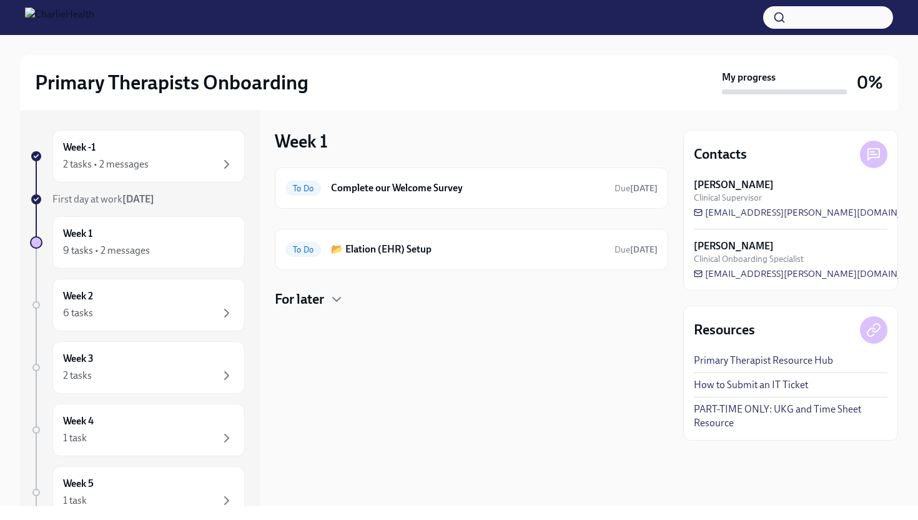
click at [307, 303] on h4 "For later" at bounding box center [299, 299] width 49 height 19
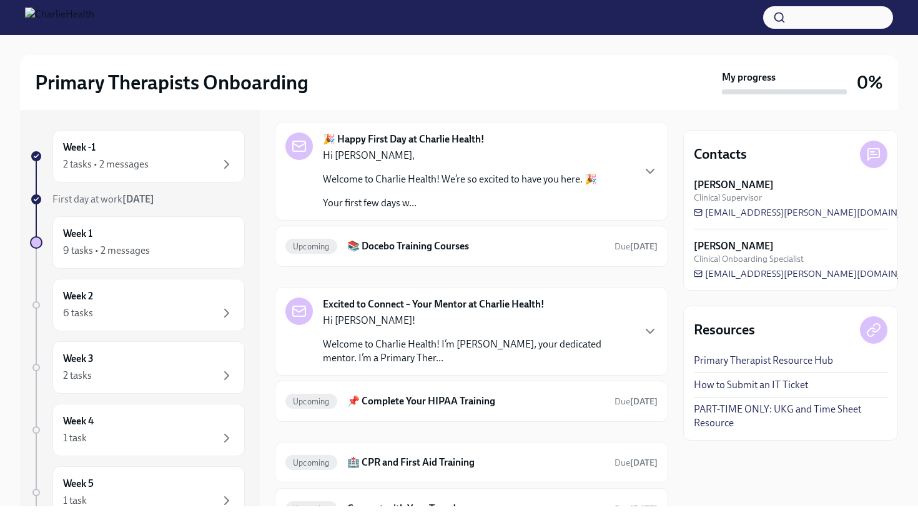
scroll to position [160, 0]
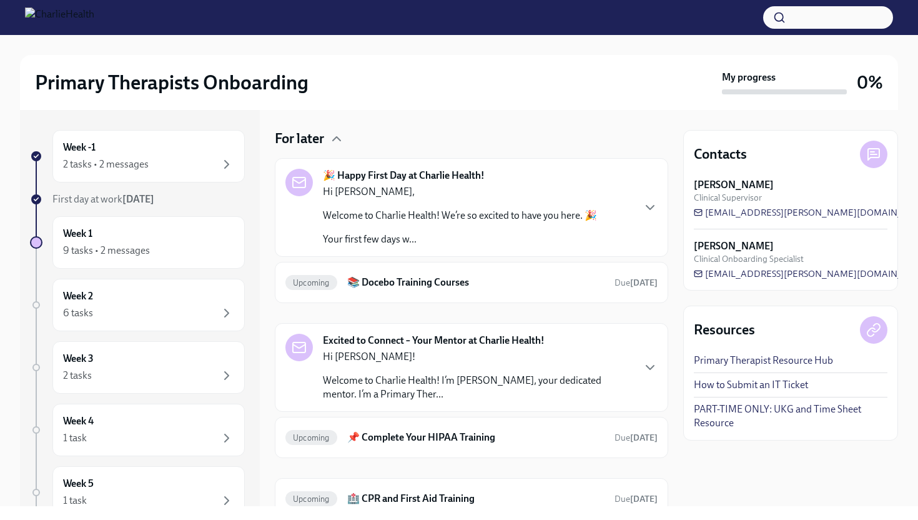
click at [642, 208] on div "🎉 Happy First Day at Charlie Health! Hi [PERSON_NAME], Welcome to Charlie Healt…" at bounding box center [471, 207] width 372 height 77
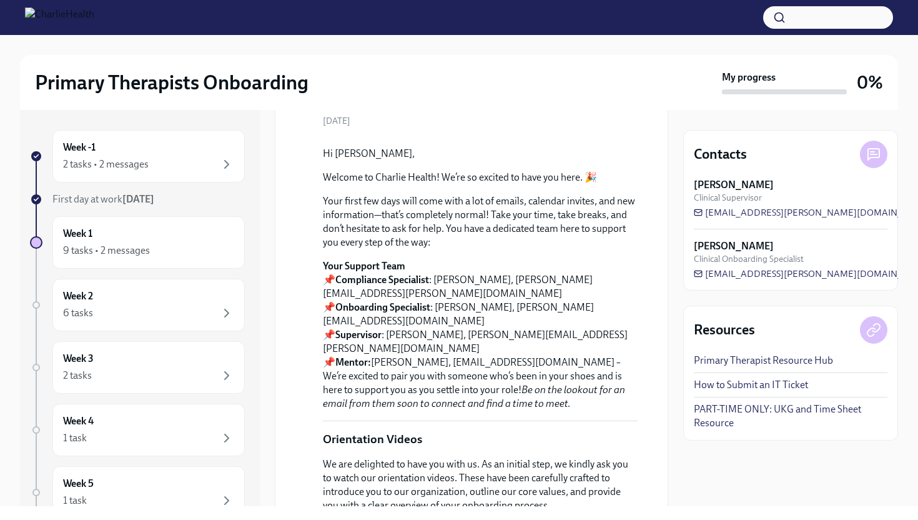
scroll to position [0, 0]
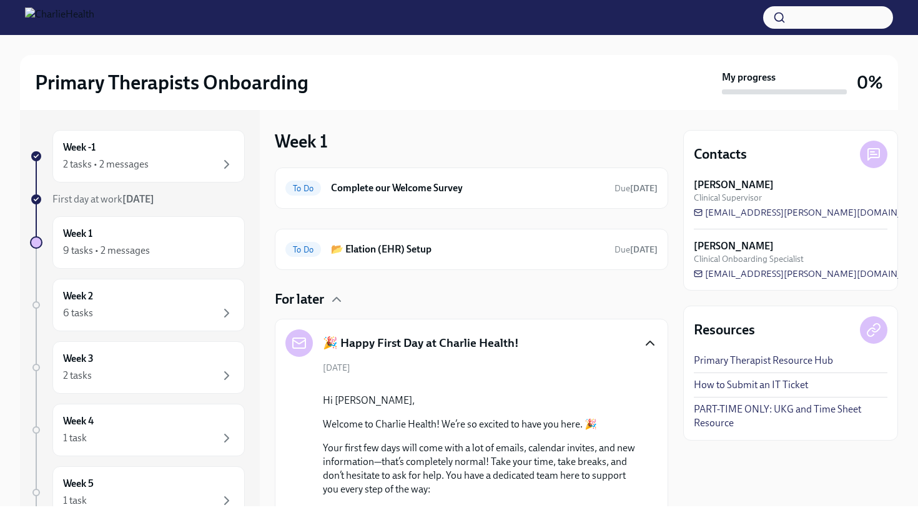
click at [649, 347] on icon "button" at bounding box center [650, 342] width 15 height 15
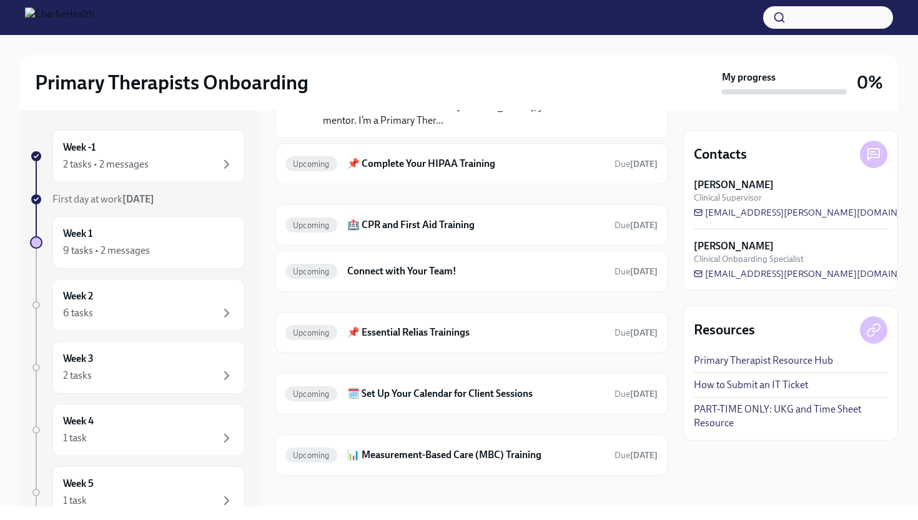
scroll to position [443, 0]
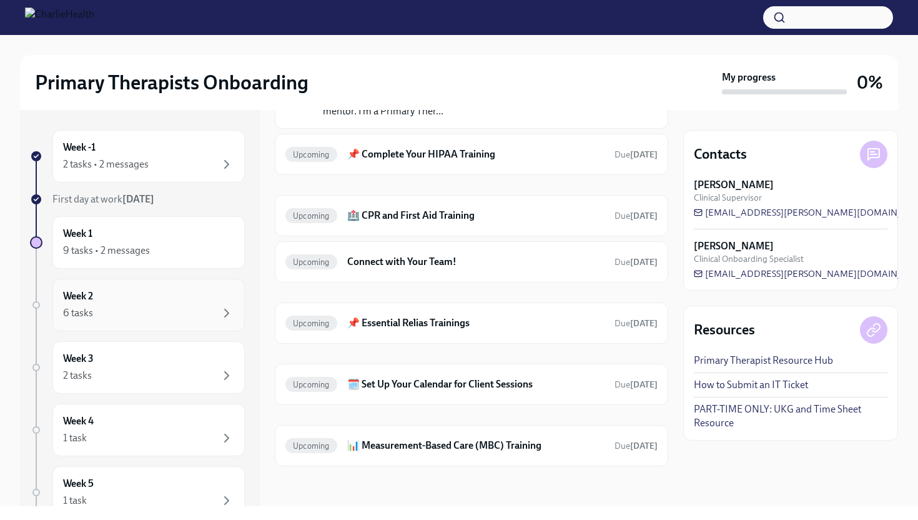
click at [120, 312] on div "6 tasks" at bounding box center [148, 312] width 171 height 15
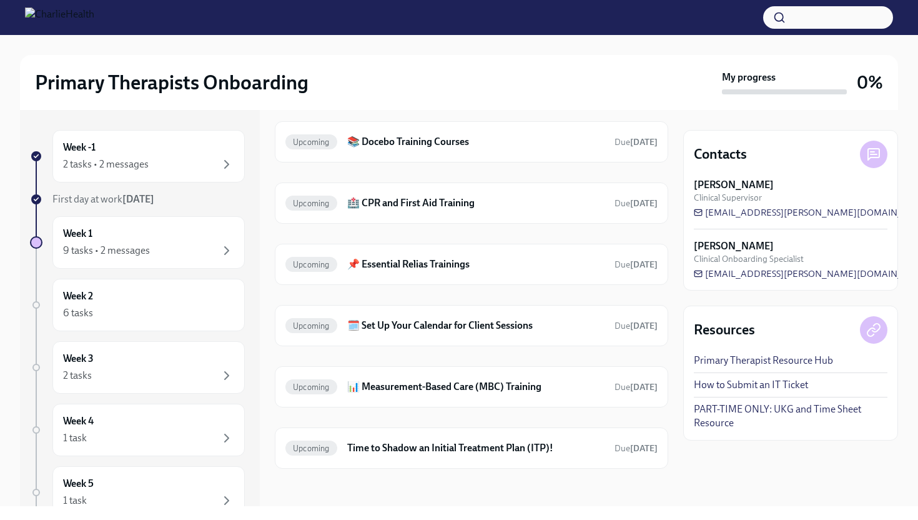
scroll to position [49, 0]
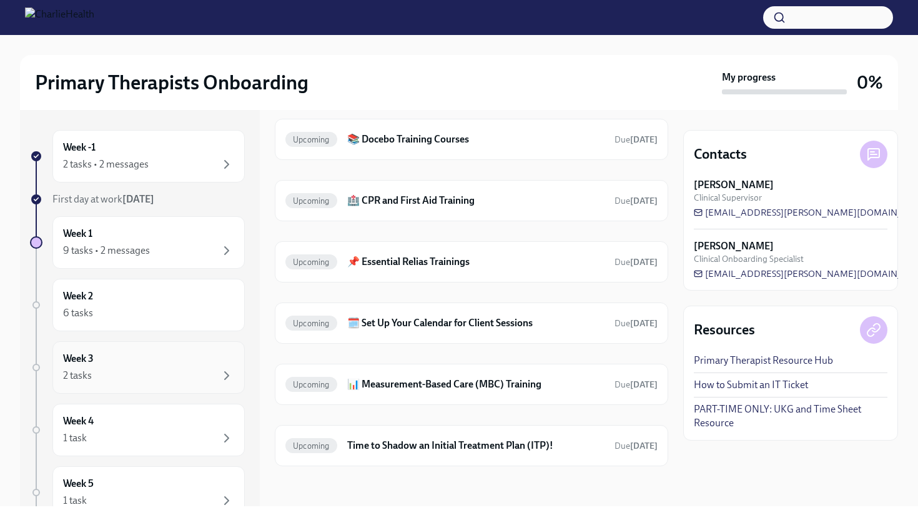
click at [180, 372] on div "2 tasks" at bounding box center [148, 375] width 171 height 15
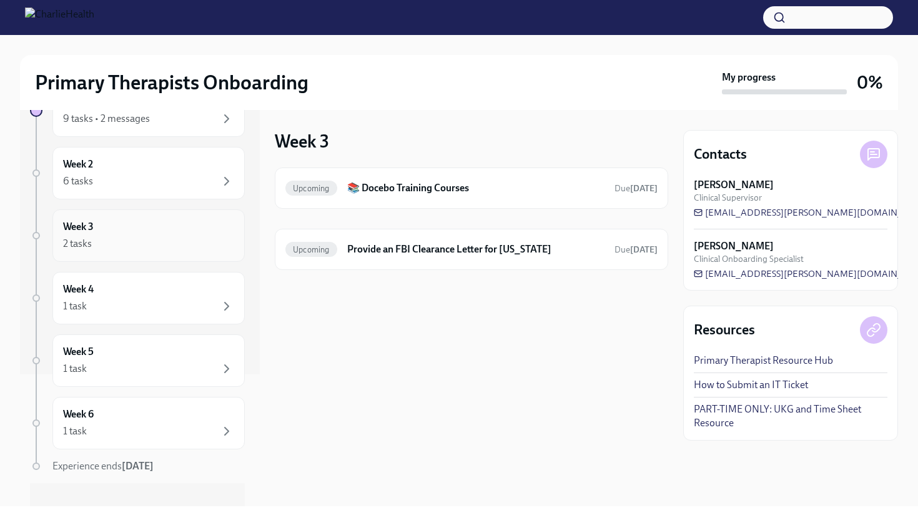
scroll to position [139, 0]
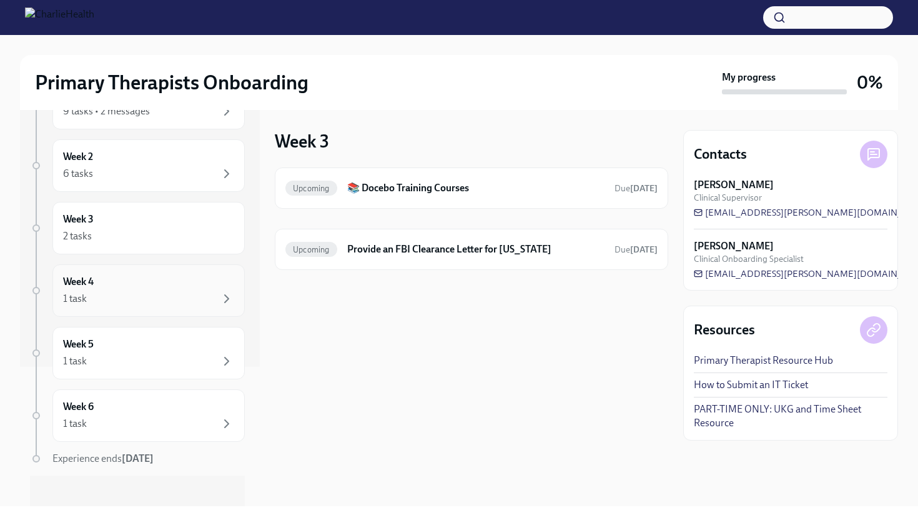
click at [162, 303] on div "1 task" at bounding box center [148, 298] width 171 height 15
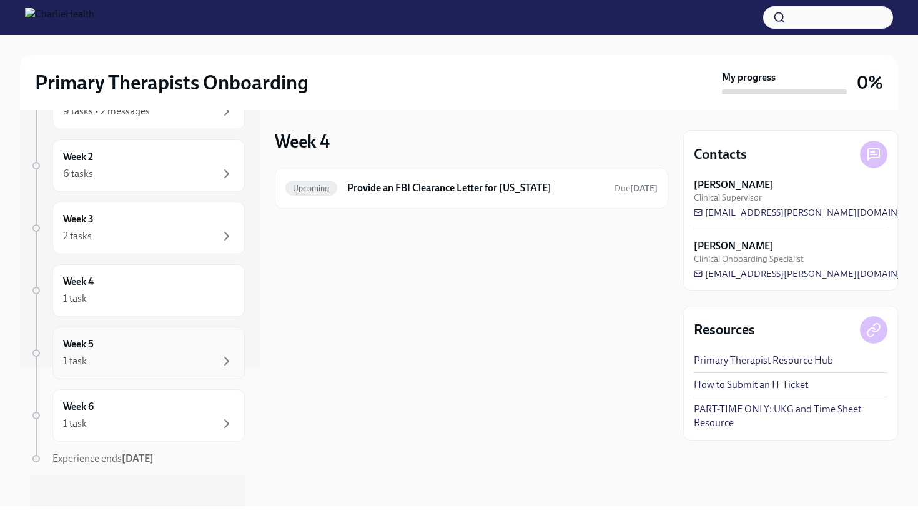
click at [139, 353] on div "1 task" at bounding box center [148, 360] width 171 height 15
click at [128, 427] on div "1 task" at bounding box center [148, 423] width 171 height 15
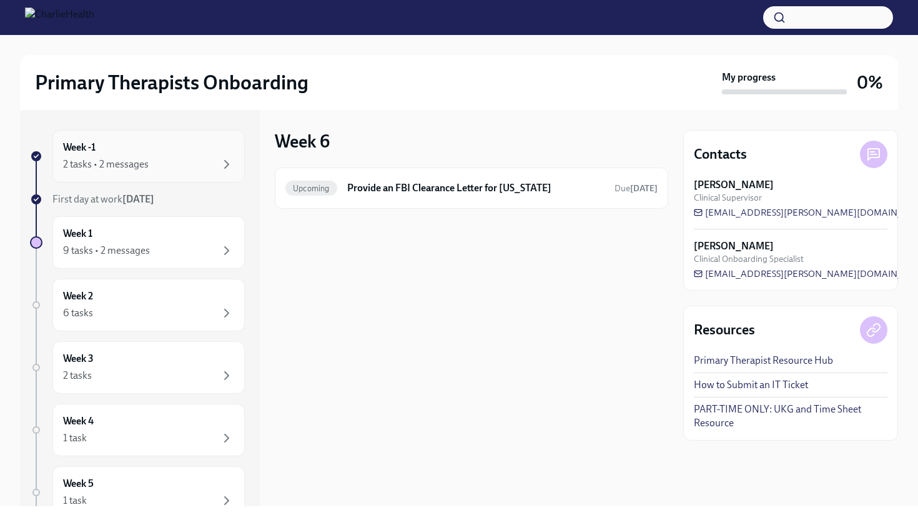
click at [110, 152] on div "Week -1 2 tasks • 2 messages" at bounding box center [148, 156] width 171 height 31
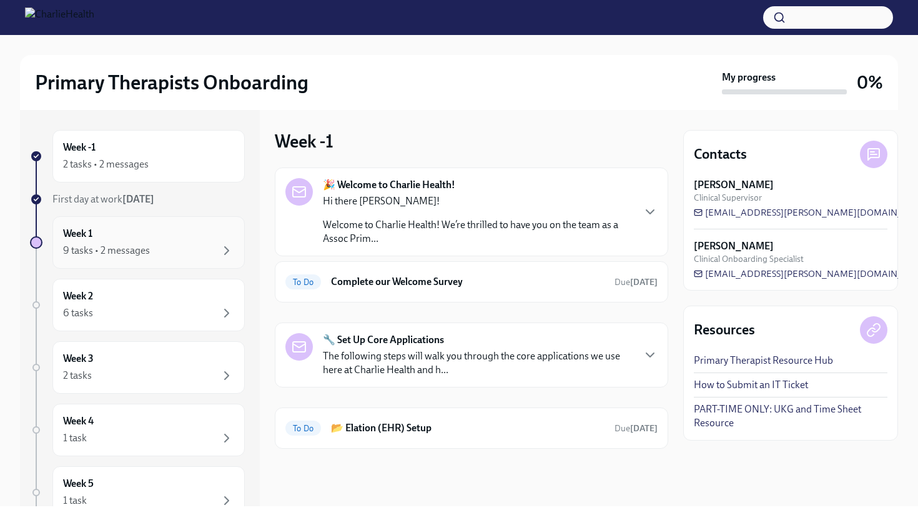
click at [203, 237] on div "Week 1 9 tasks • 2 messages" at bounding box center [148, 242] width 171 height 31
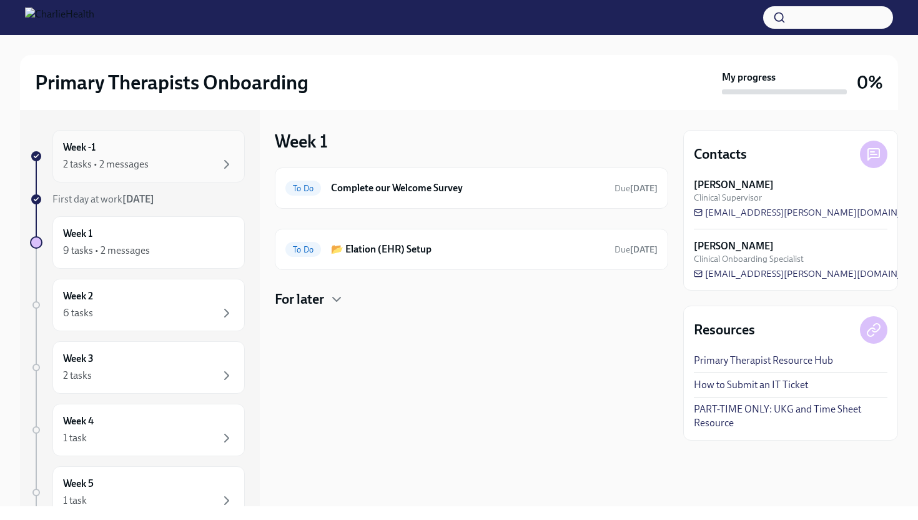
click at [189, 164] on div "2 tasks • 2 messages" at bounding box center [148, 164] width 171 height 15
